Goal: Check status: Check status

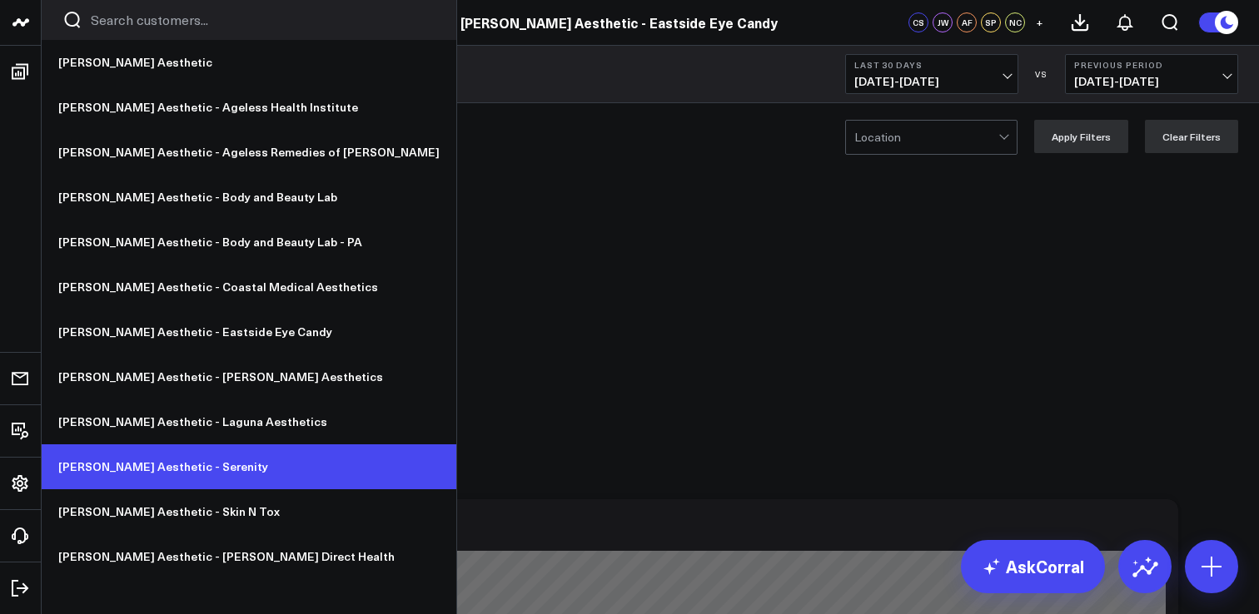
click at [198, 474] on link "[PERSON_NAME] Aesthetic - Serenity" at bounding box center [249, 467] width 415 height 45
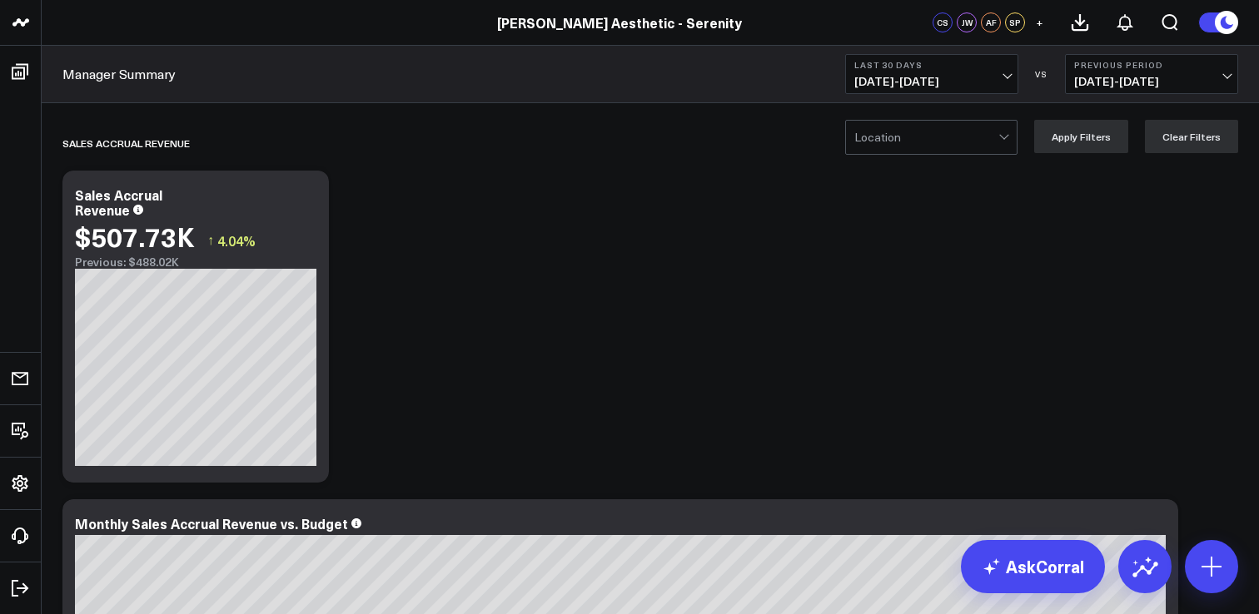
click at [942, 79] on span "[DATE] - [DATE]" at bounding box center [931, 81] width 155 height 13
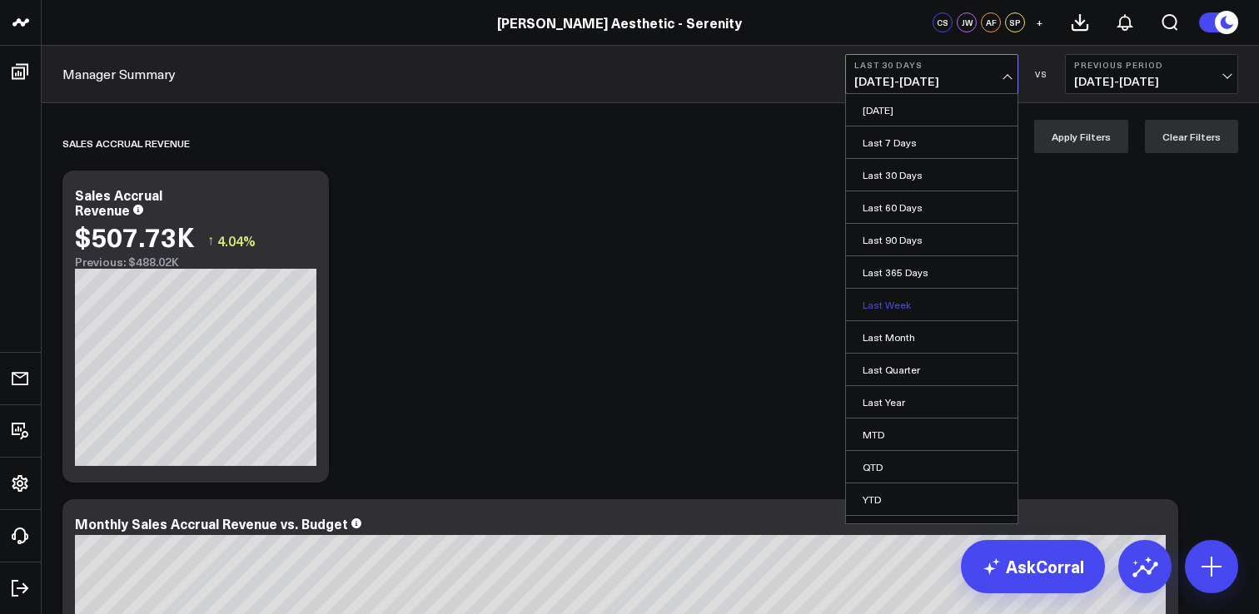
click at [901, 303] on link "Last Week" at bounding box center [931, 305] width 171 height 32
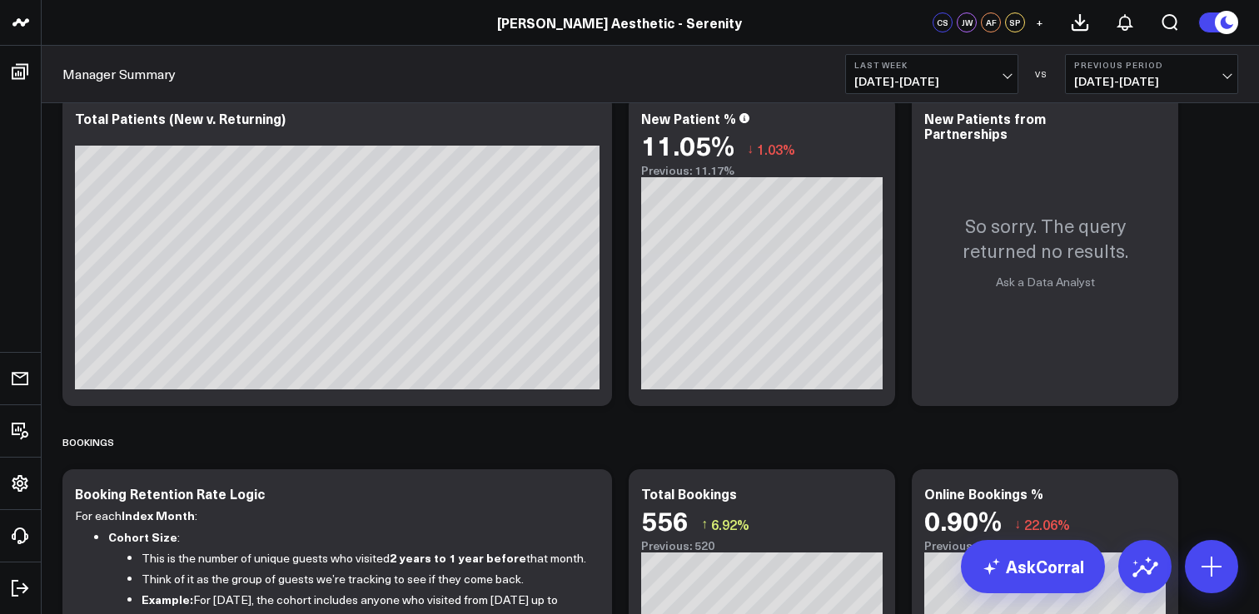
scroll to position [1446, 0]
